Goal: Use online tool/utility: Utilize a website feature to perform a specific function

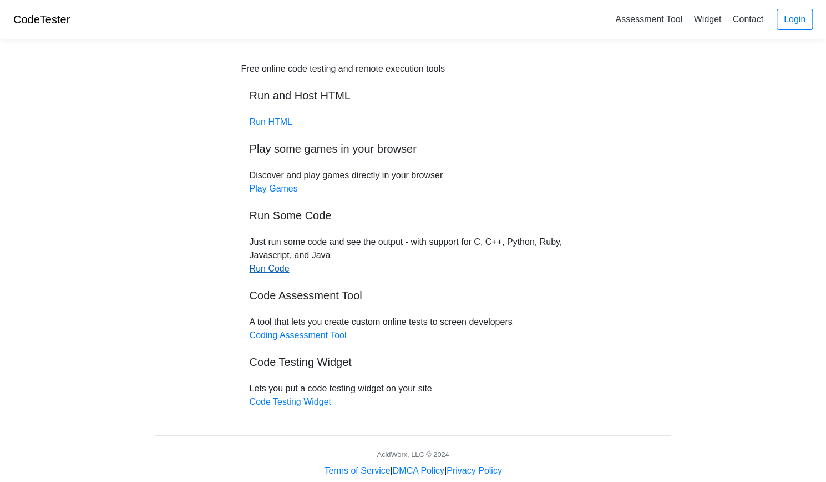
click at [271, 268] on link "Run Code" at bounding box center [270, 268] width 40 height 9
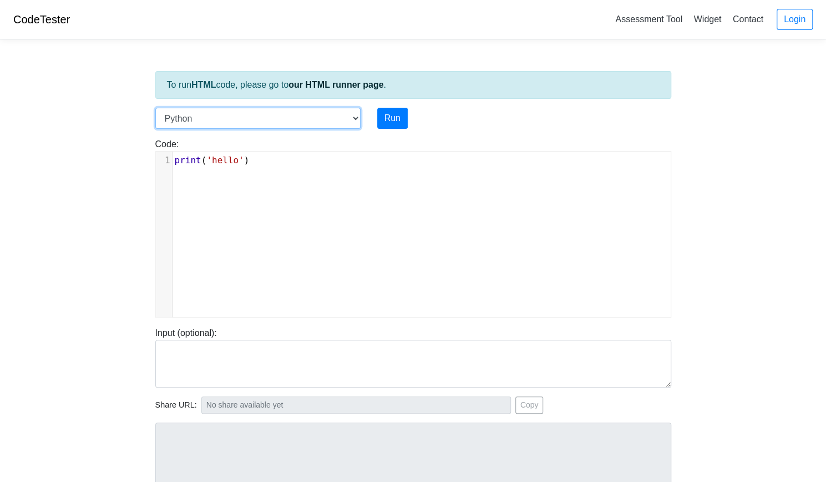
click at [358, 114] on select "C C++ Go Java Javascript Python Ruby" at bounding box center [257, 118] width 205 height 21
select select "c"
click at [155, 108] on select "C C++ Go Java Javascript Python Ruby" at bounding box center [257, 118] width 205 height 21
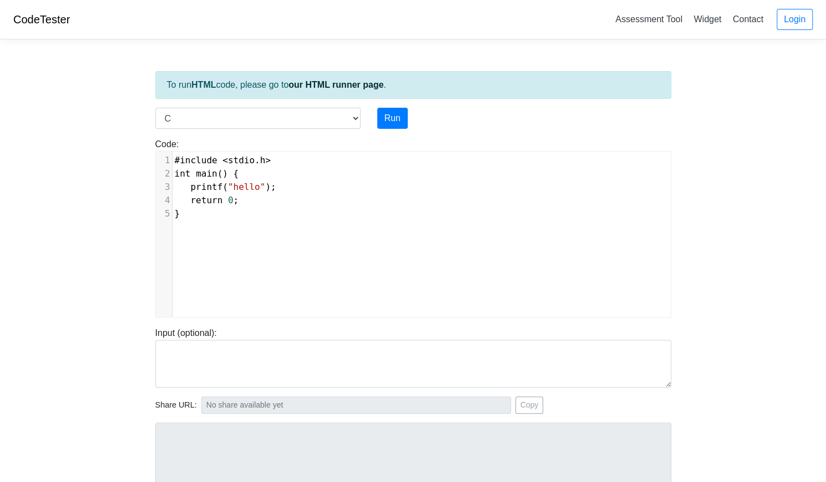
click at [201, 215] on pre "}" at bounding box center [426, 213] width 507 height 13
type textarea "#include <stdio.h> int main() { printf("hello"); return 0; }"
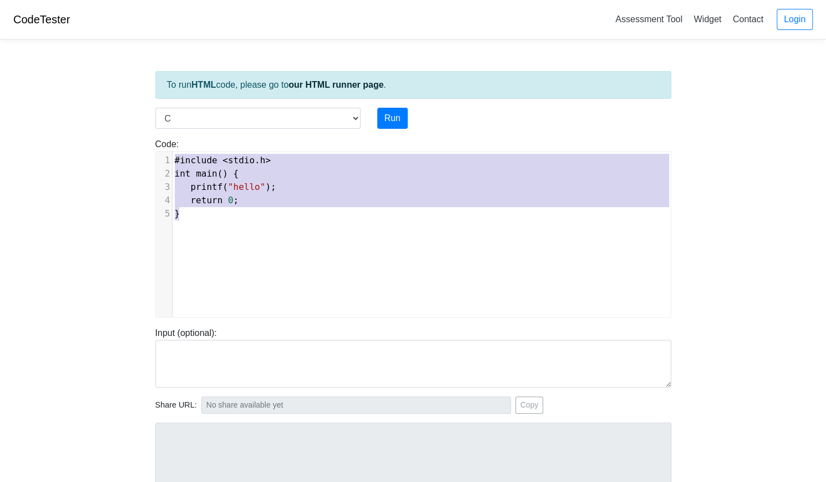
drag, startPoint x: 217, startPoint y: 216, endPoint x: 141, endPoint y: 118, distance: 124.1
click at [140, 116] on body "CodeTester Assessment Tool Widget Contact Login To run HTML code, please go to …" at bounding box center [413, 296] width 826 height 592
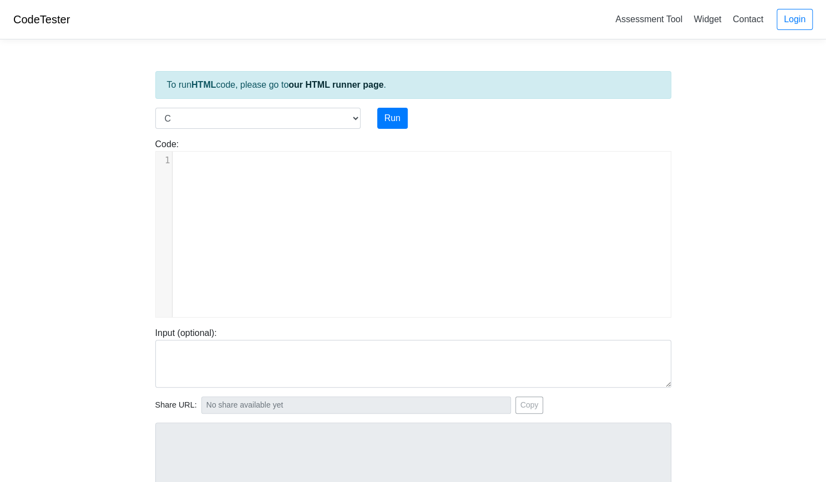
type textarea "​"
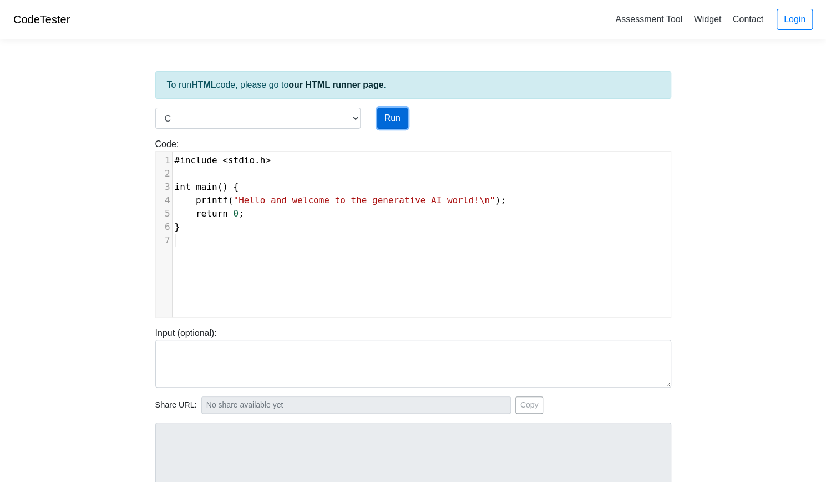
click at [396, 113] on button "Run" at bounding box center [392, 118] width 31 height 21
type input "https://codetester.io/runner?s=ZjWqbLq7lR"
type textarea "Stdout: Hello and welcome to the generative AI world!"
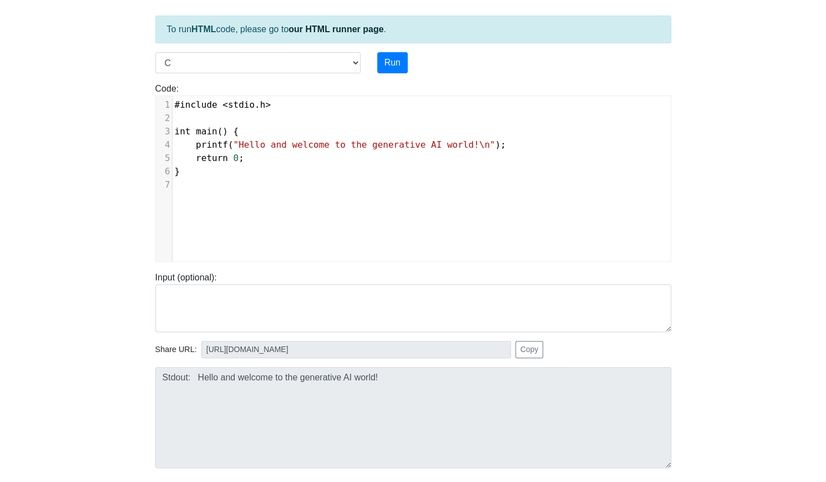
click at [256, 6] on div at bounding box center [413, 6] width 533 height 1
